Goal: Check status: Check status

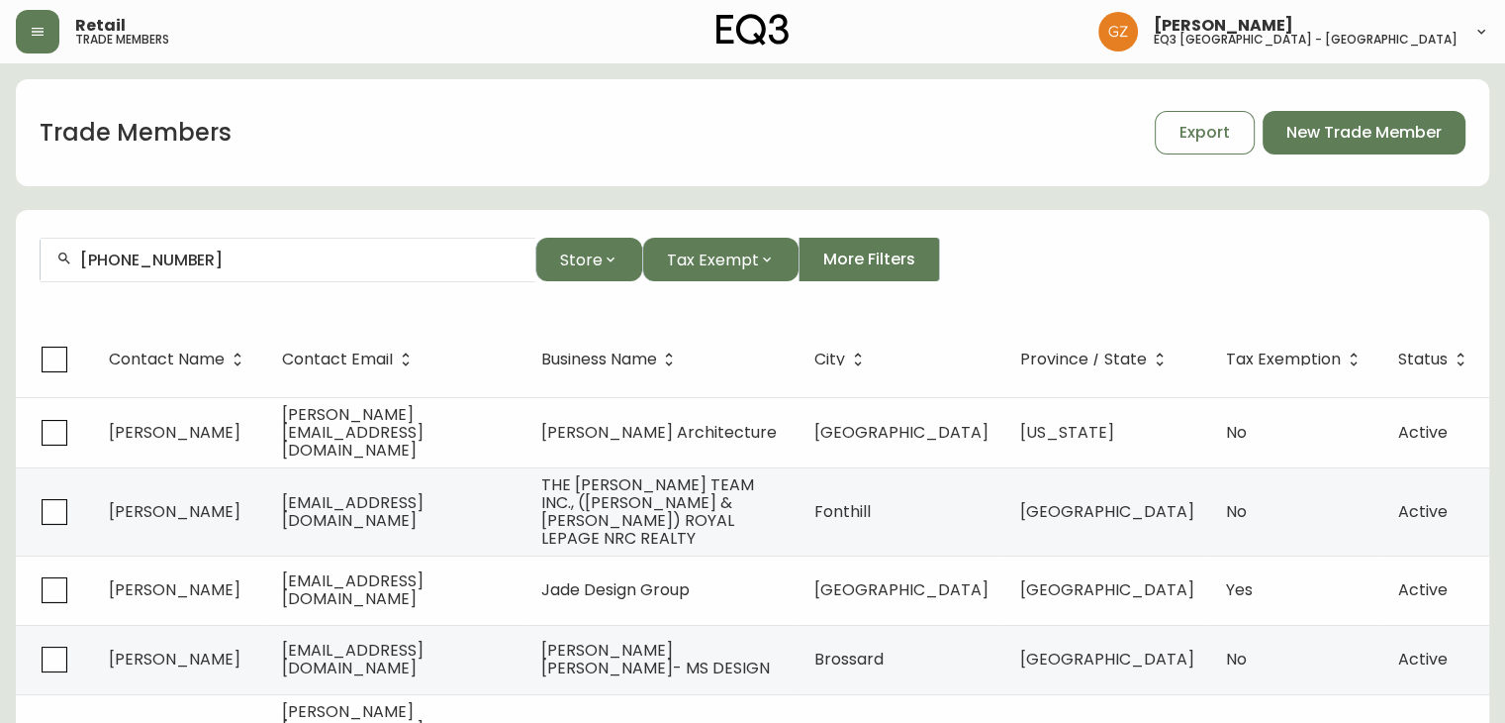
click at [266, 274] on div "[PHONE_NUMBER]" at bounding box center [288, 260] width 495 height 45
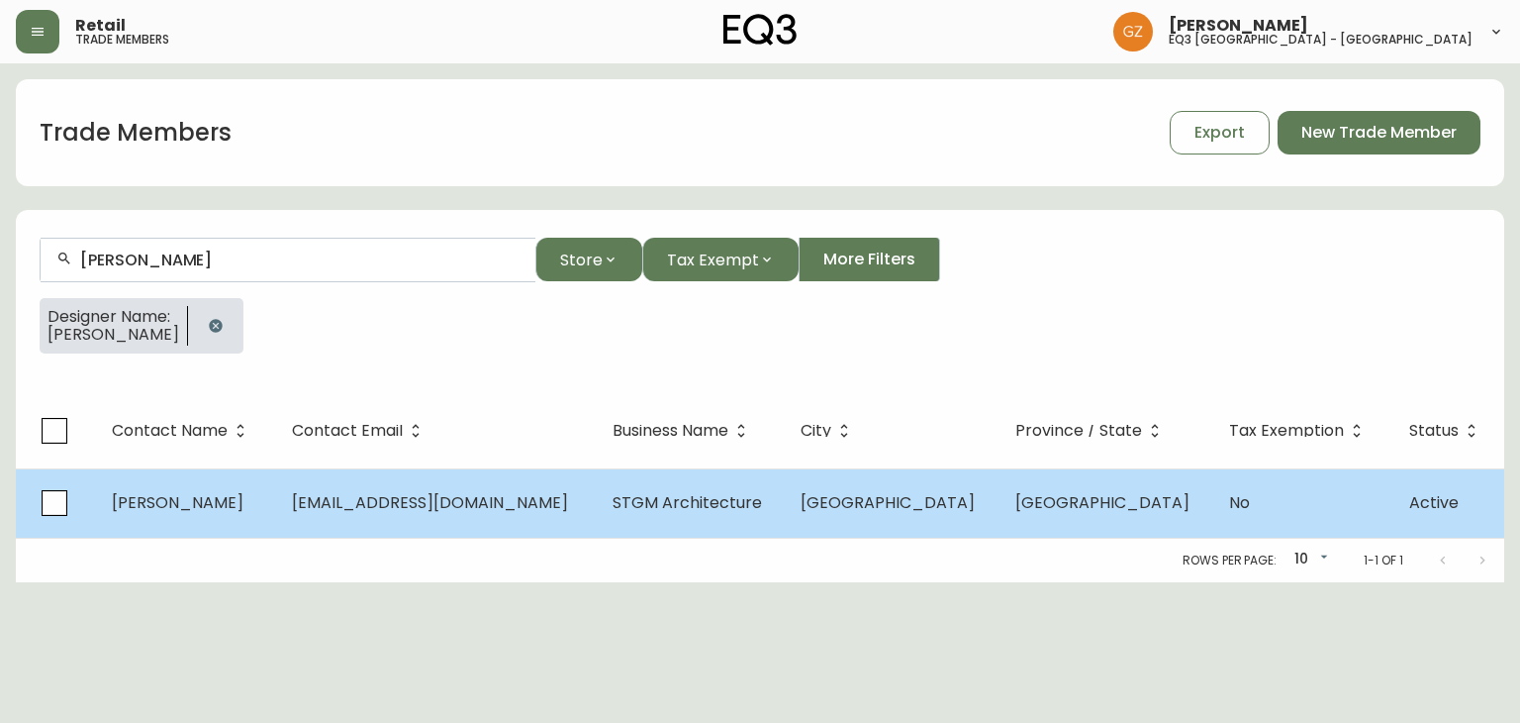
type input "[PERSON_NAME]"
click at [276, 495] on td "[PERSON_NAME]" at bounding box center [186, 502] width 180 height 69
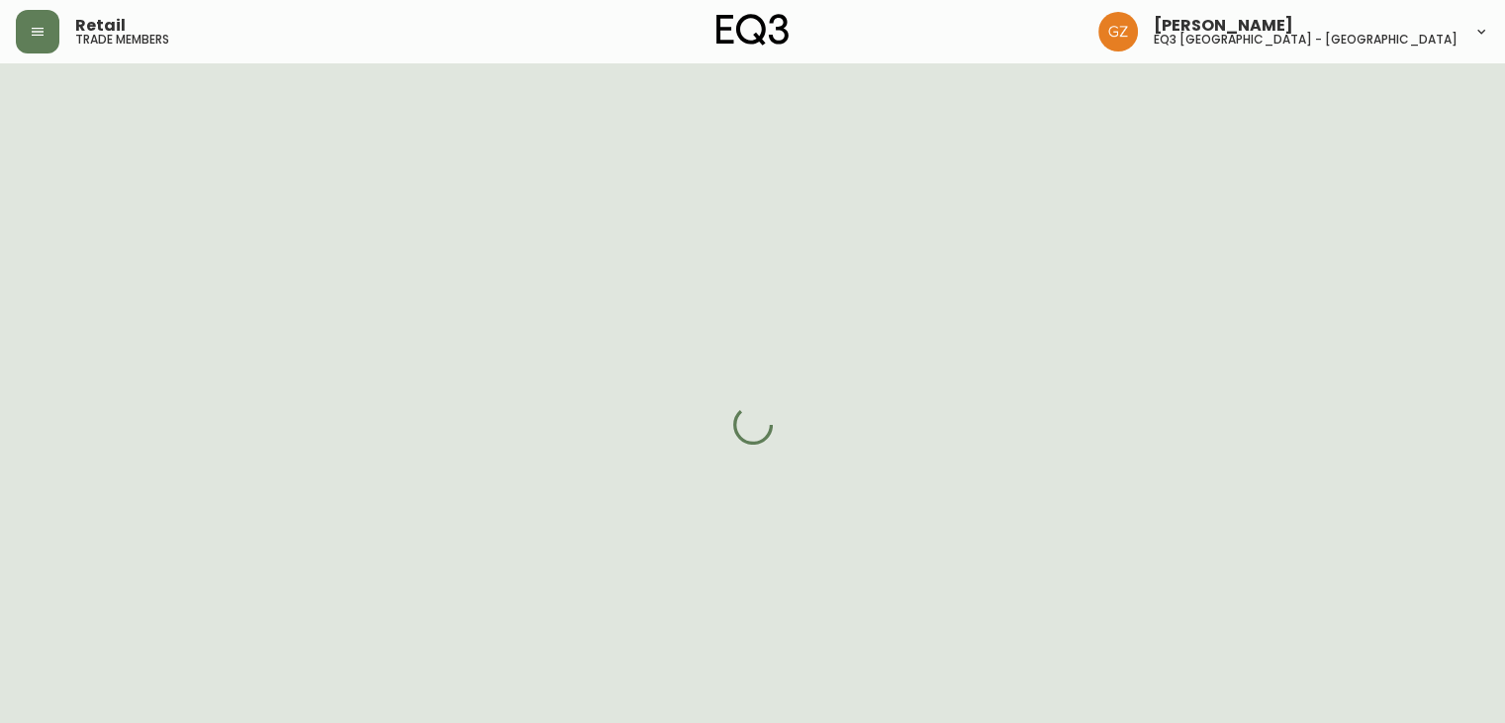
select select "QC"
select select "CA"
select select "CA_FR"
select select "Other"
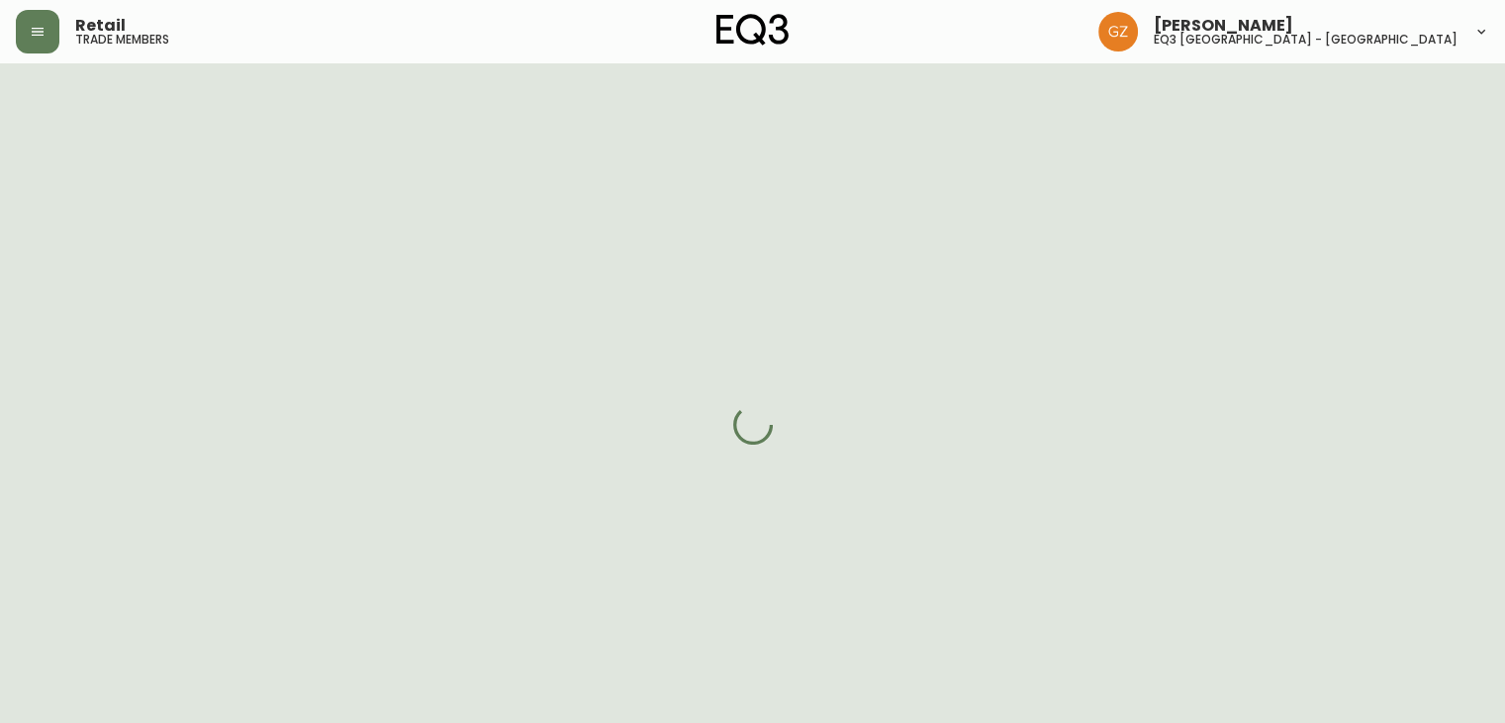
select select "false"
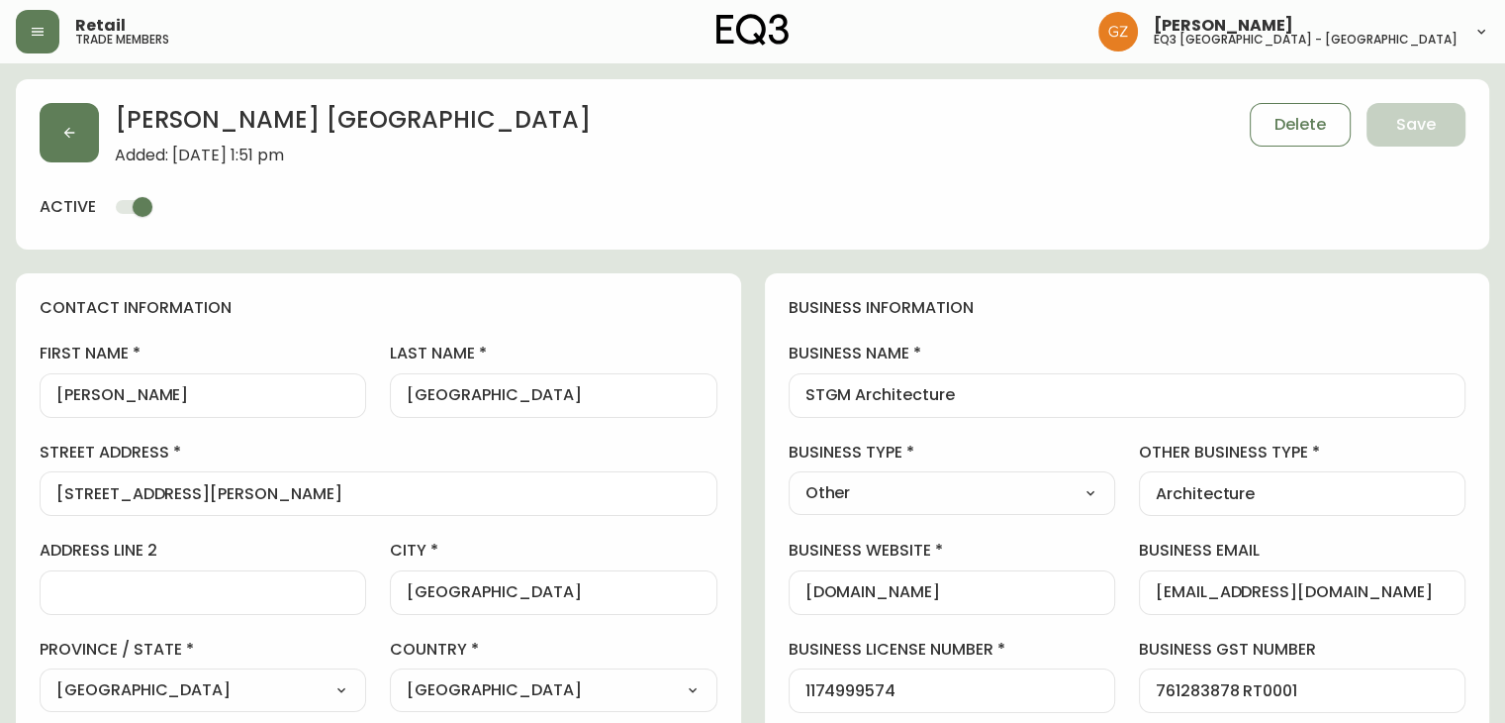
type input "EQ3 [GEOGRAPHIC_DATA] - [GEOGRAPHIC_DATA]"
select select "cjw10z96t00cw6gs04aeyfqxf"
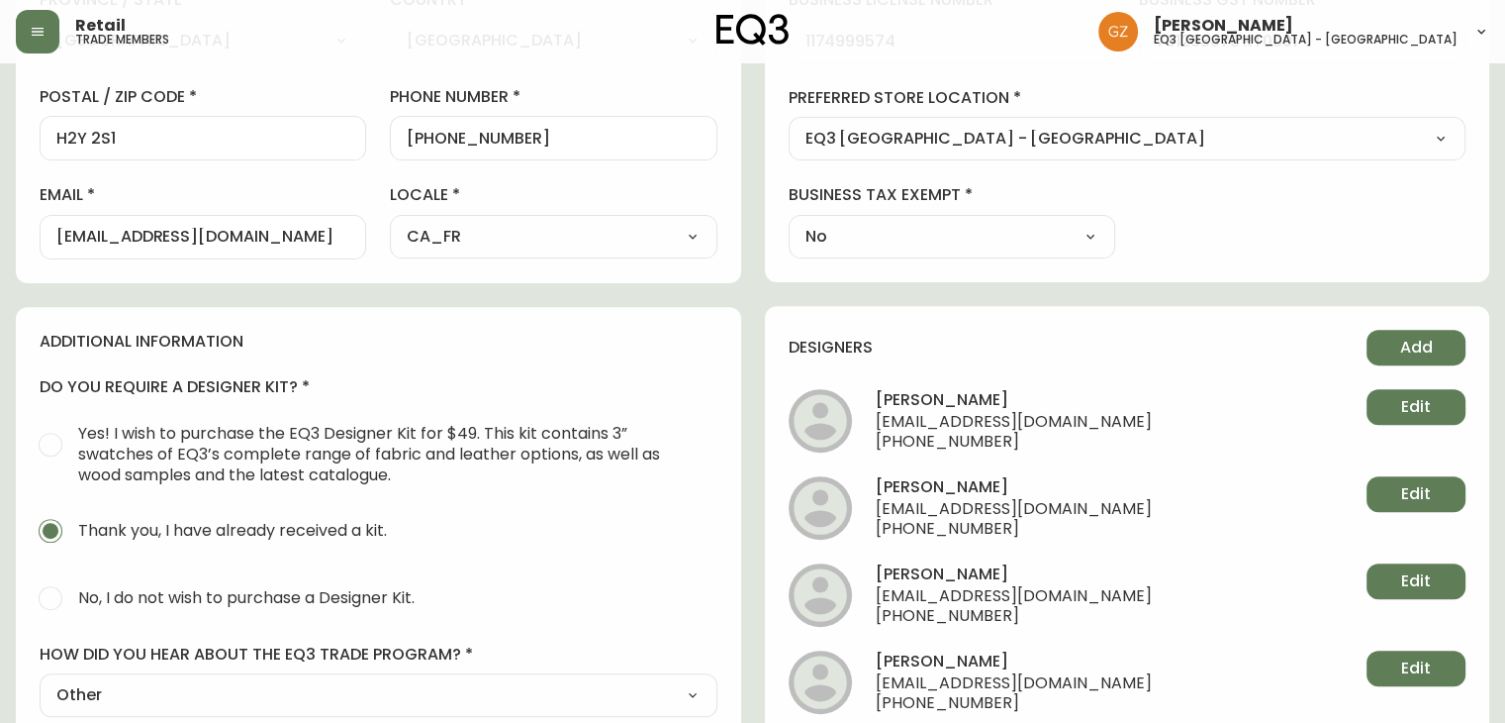
scroll to position [891, 0]
